Goal: Task Accomplishment & Management: Complete application form

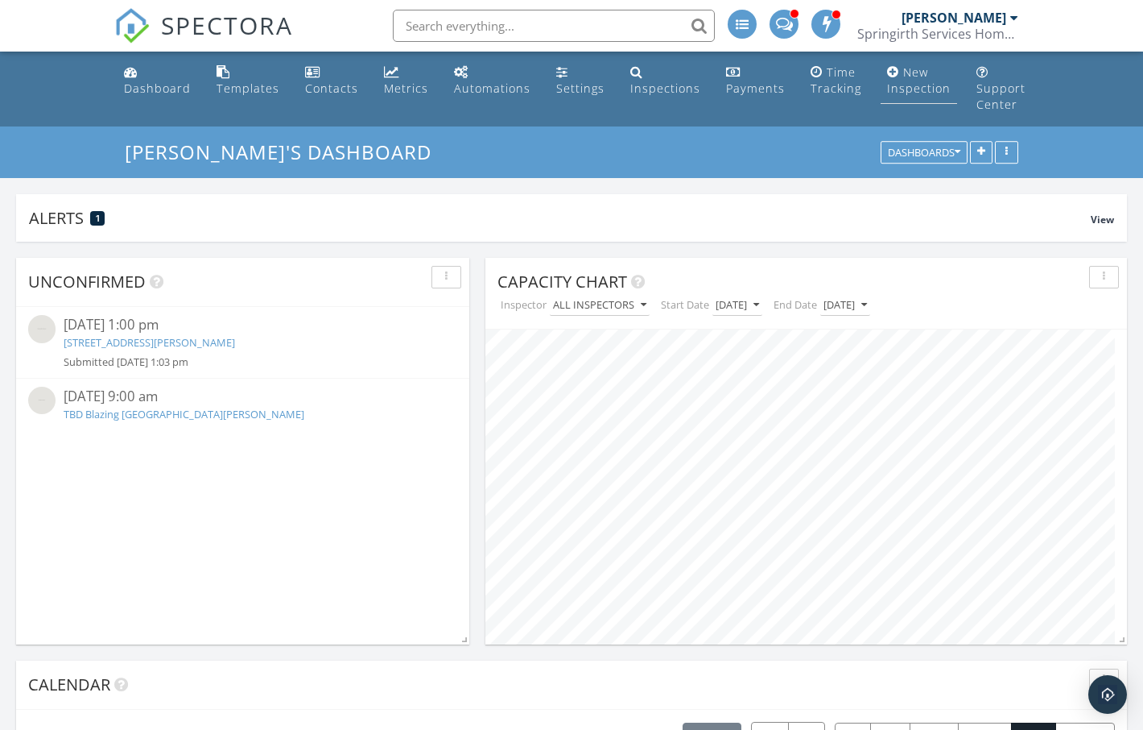
click at [916, 89] on div "New Inspection" at bounding box center [919, 79] width 64 height 31
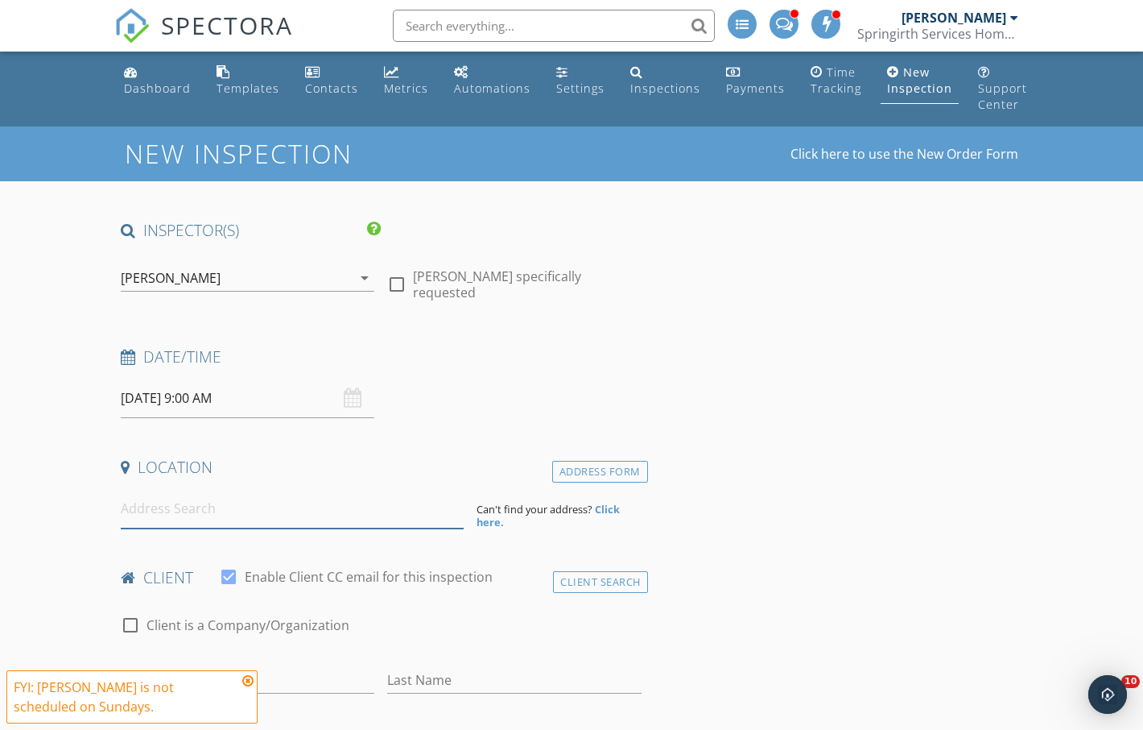
click at [217, 491] on input at bounding box center [292, 508] width 343 height 39
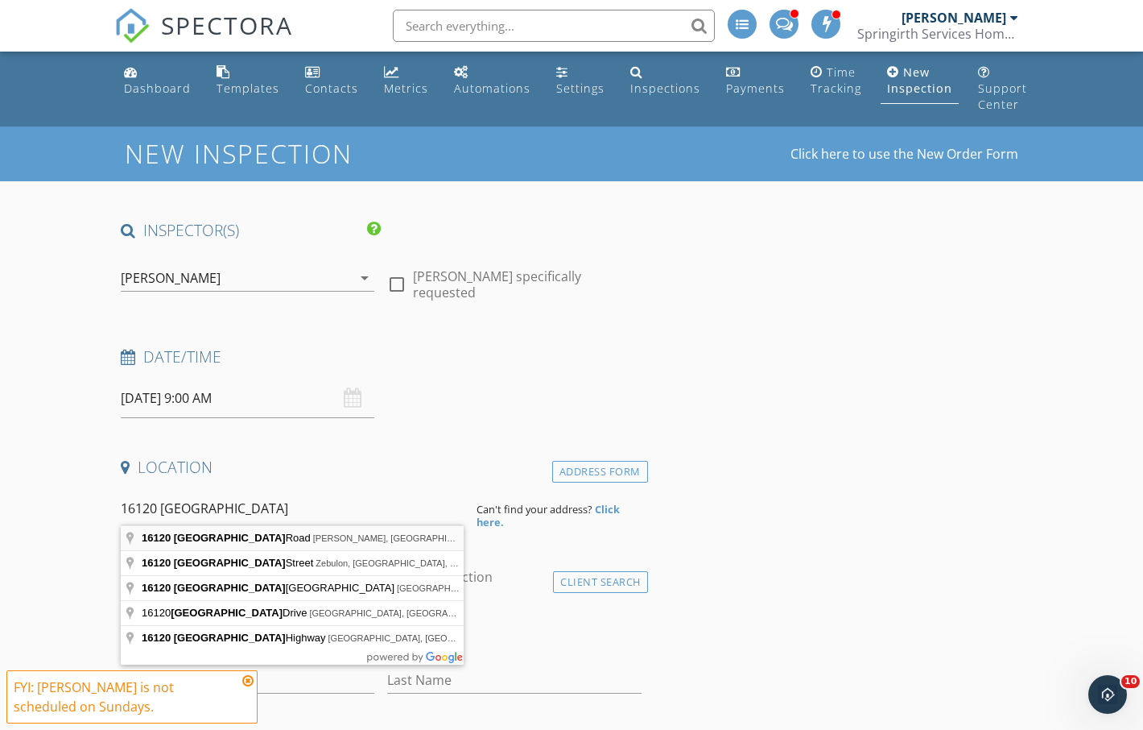
type input "[STREET_ADDRESS]"
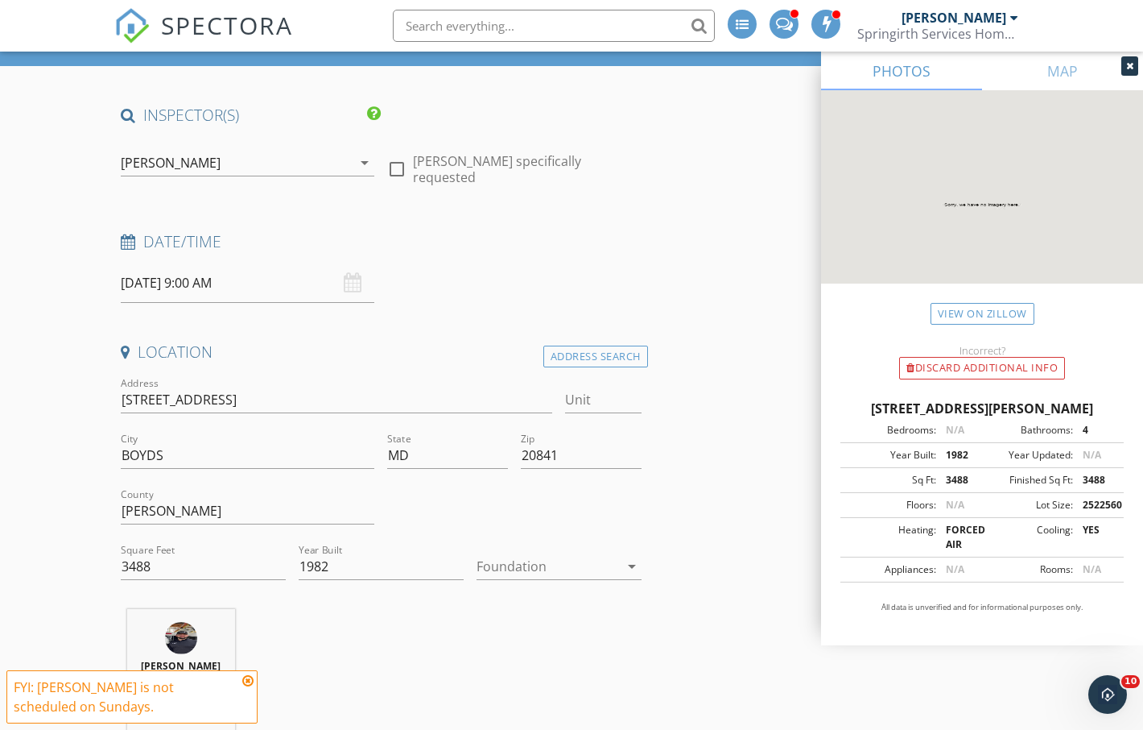
scroll to position [323, 0]
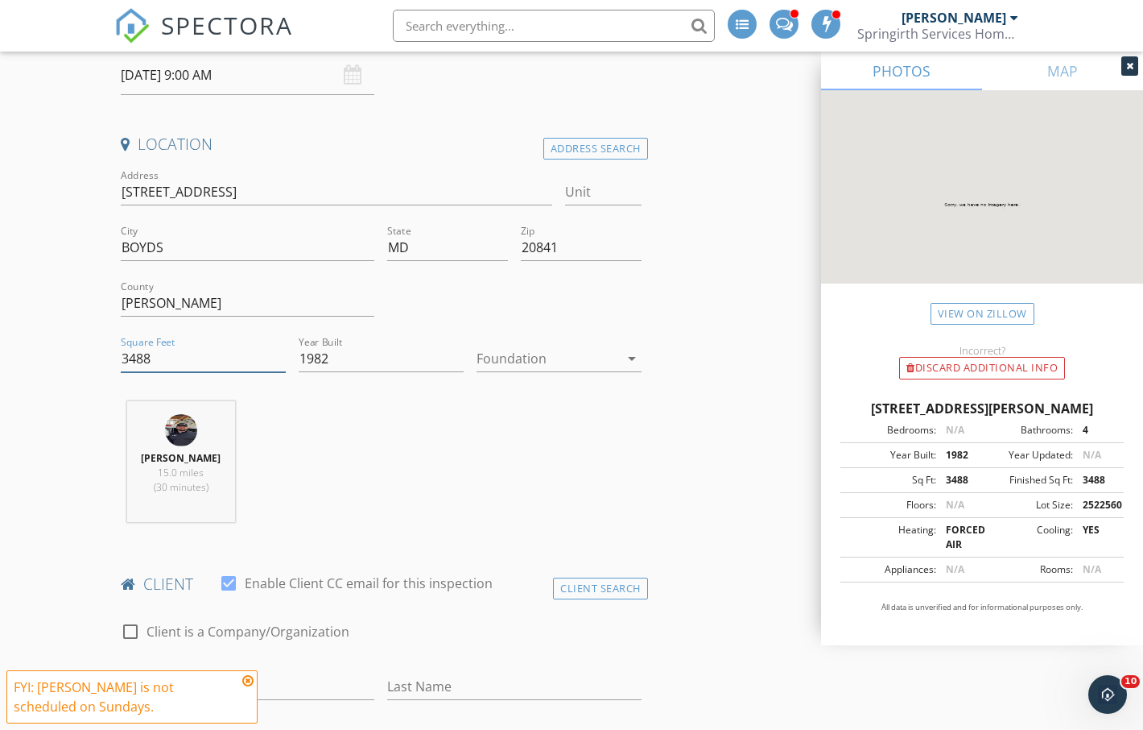
drag, startPoint x: 159, startPoint y: 358, endPoint x: 95, endPoint y: 361, distance: 64.5
paste input "number"
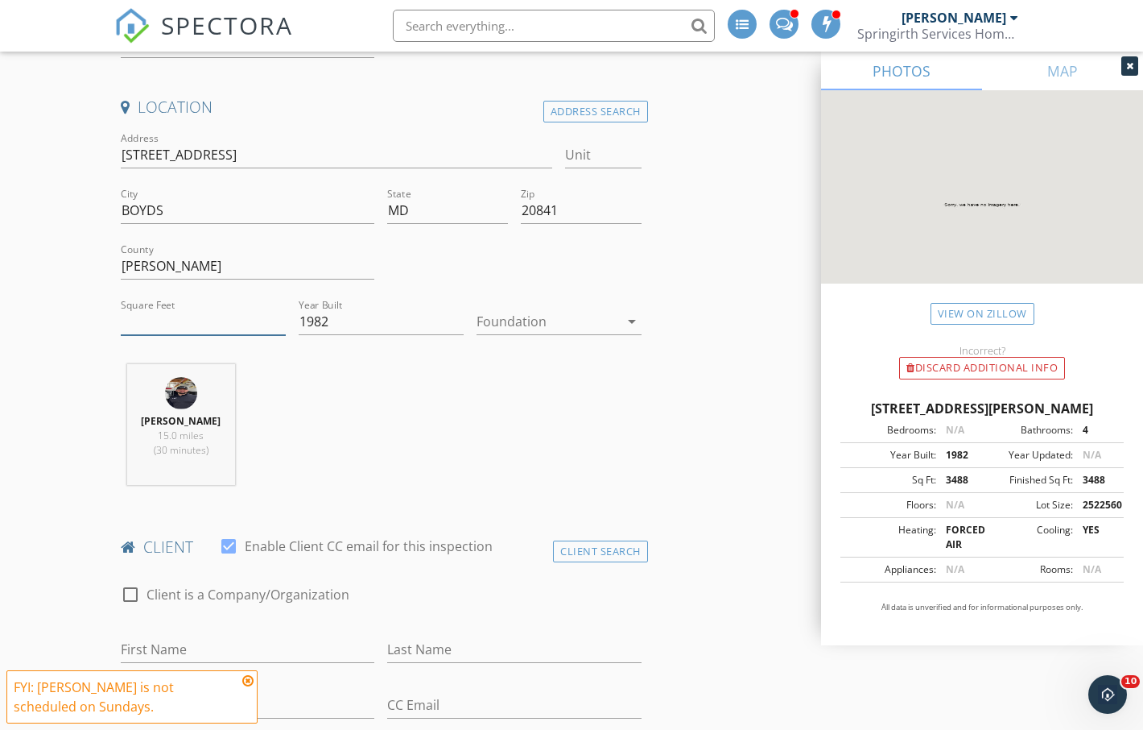
drag, startPoint x: 147, startPoint y: 314, endPoint x: 160, endPoint y: 340, distance: 28.8
click at [149, 316] on input "Square Feet" at bounding box center [203, 321] width 165 height 27
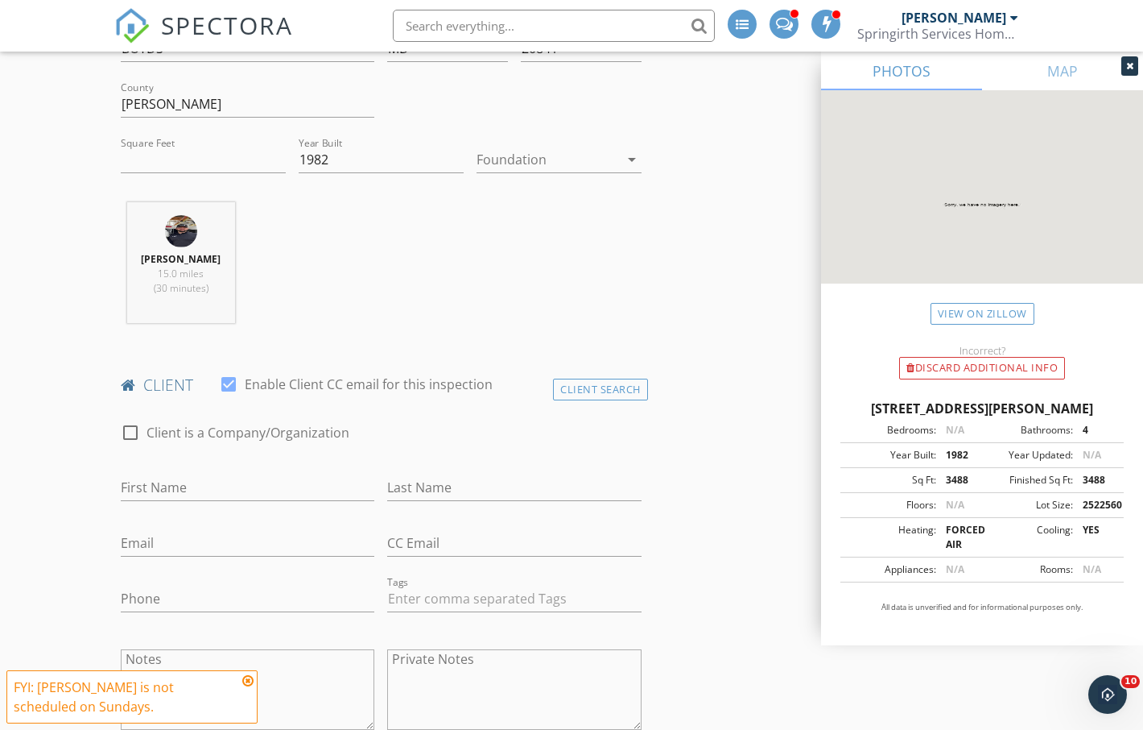
scroll to position [1067, 0]
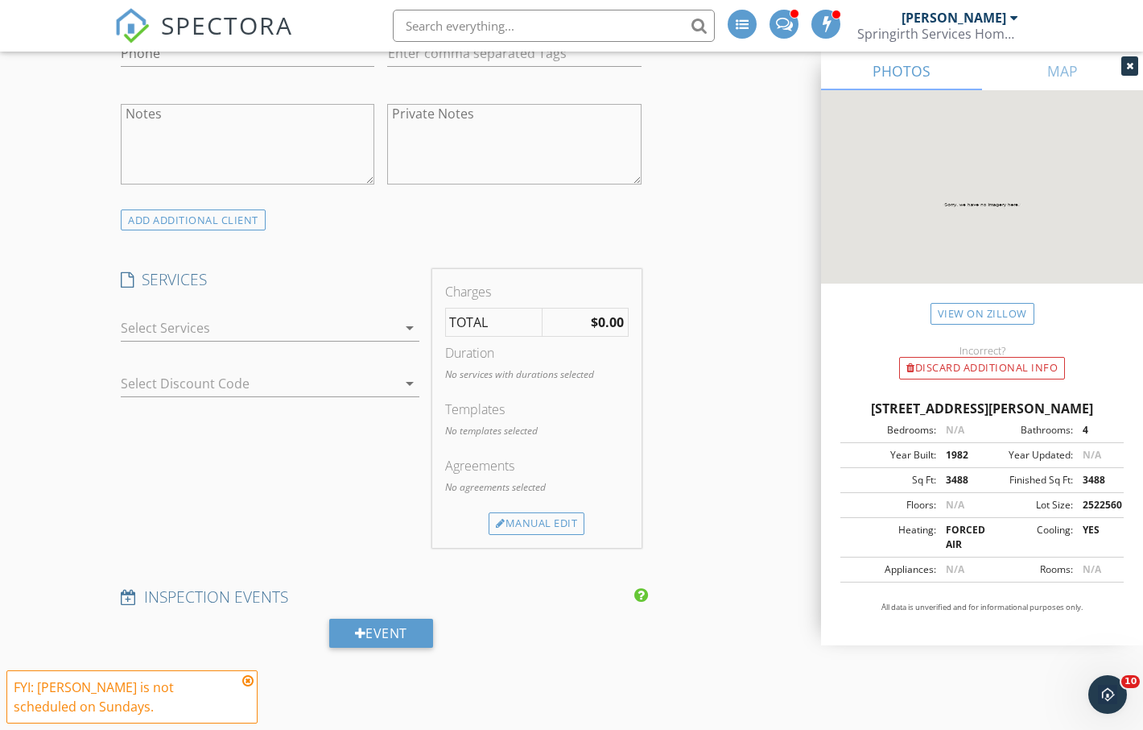
click at [135, 331] on div at bounding box center [259, 328] width 276 height 26
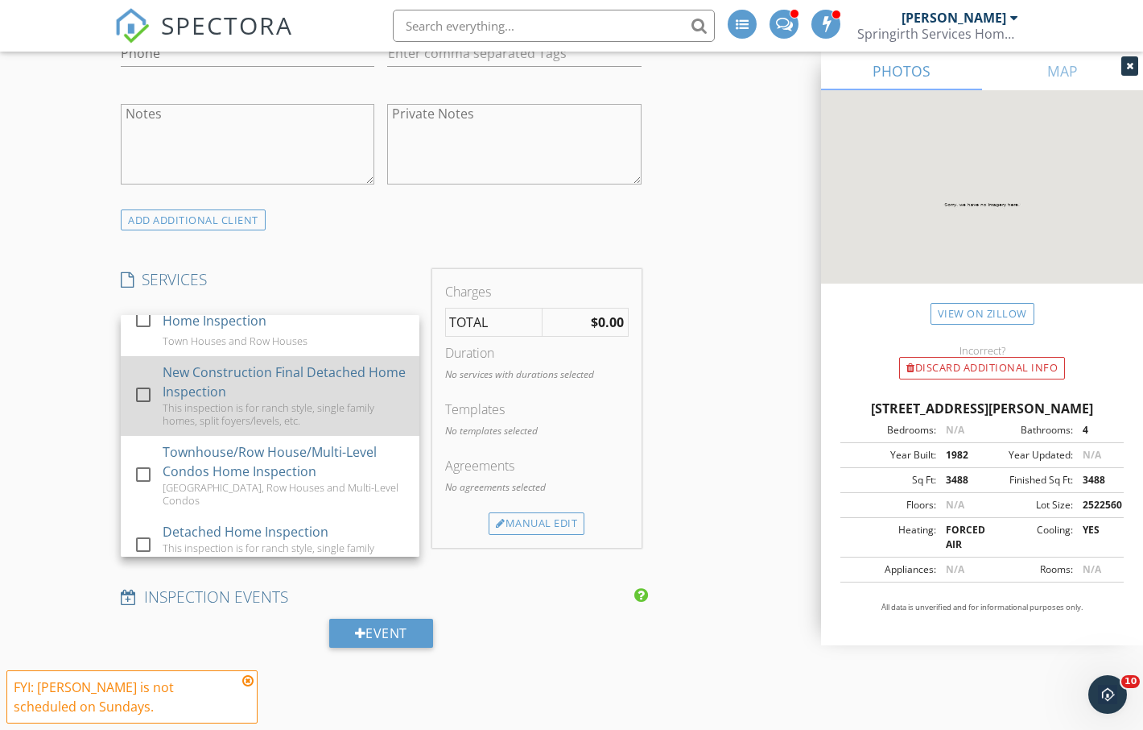
scroll to position [218, 0]
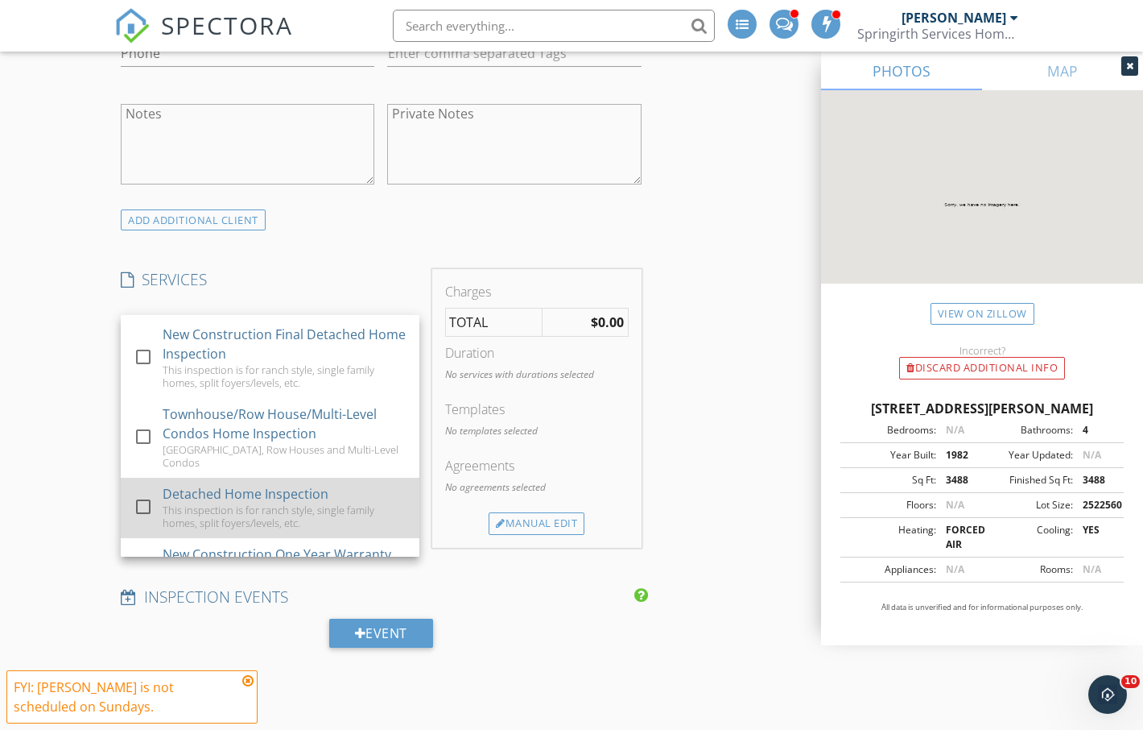
click at [143, 501] on div at bounding box center [143, 506] width 27 height 27
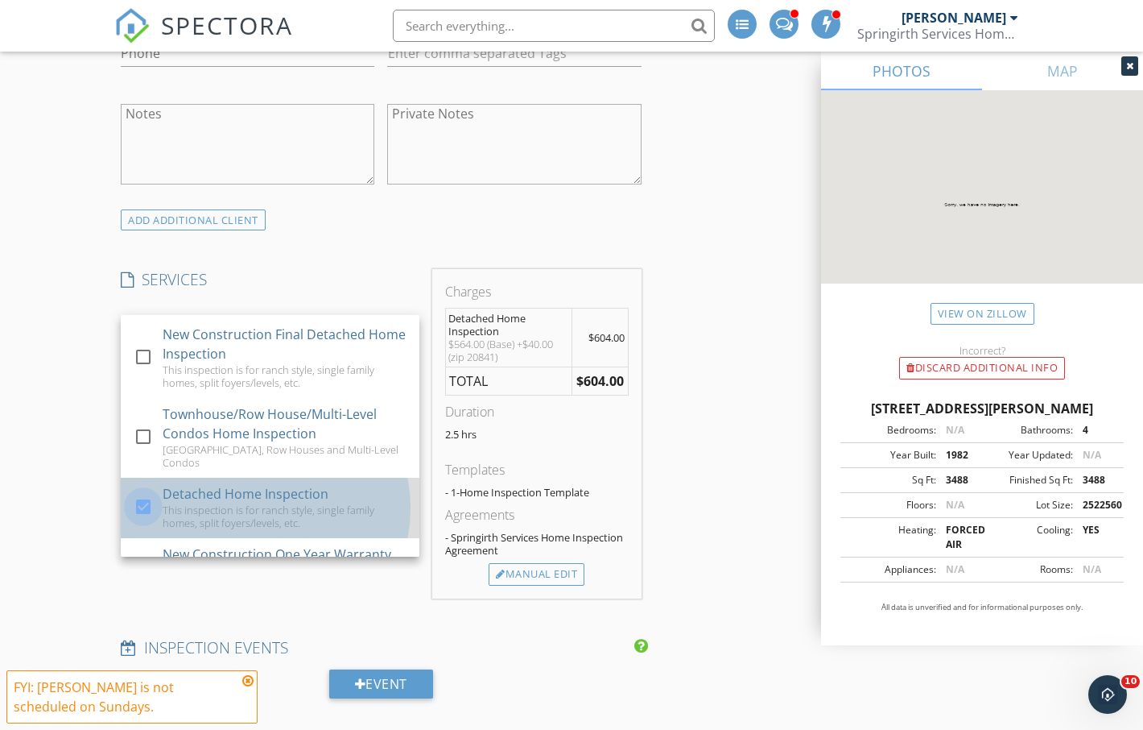
click at [143, 501] on div at bounding box center [143, 506] width 27 height 27
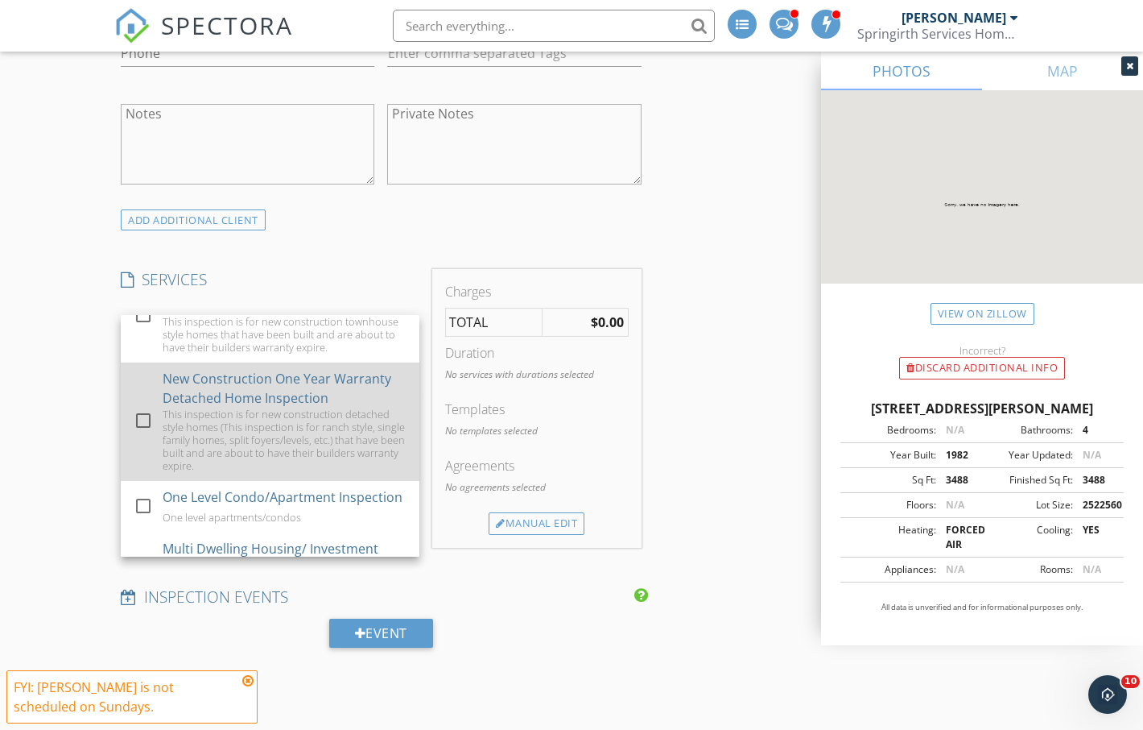
scroll to position [700, 0]
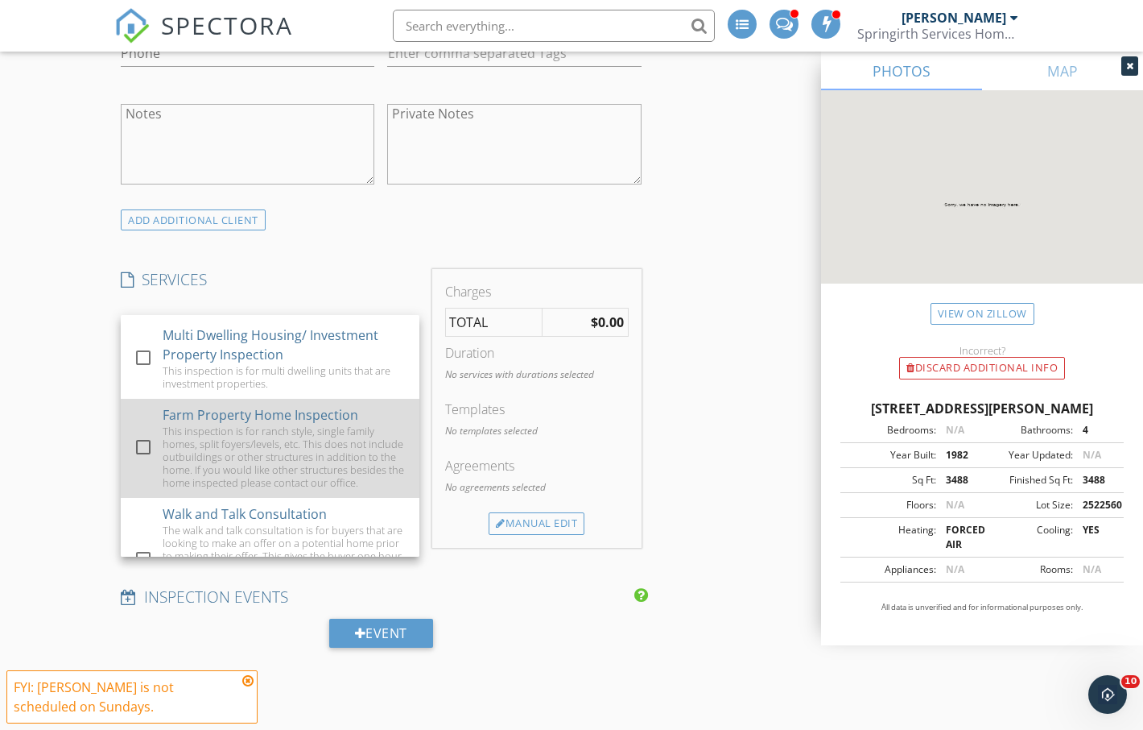
click at [144, 461] on div at bounding box center [143, 446] width 27 height 27
checkbox input "true"
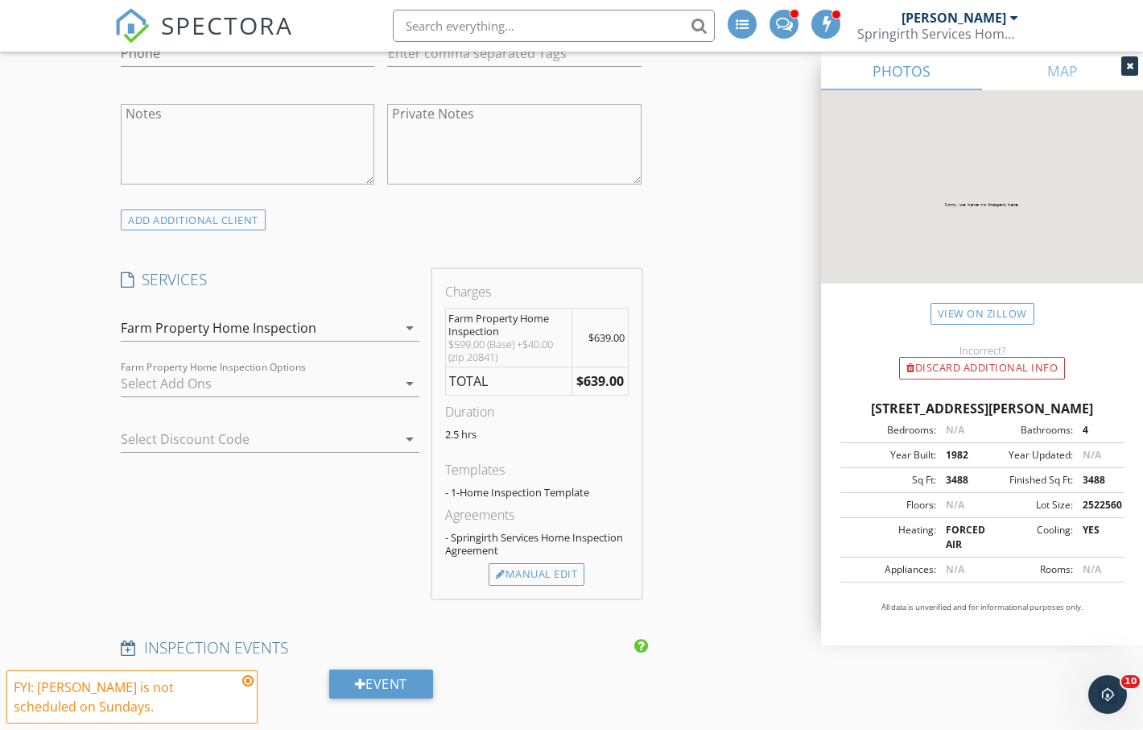
click at [249, 677] on icon at bounding box center [247, 680] width 11 height 13
